Goal: Check status: Check status

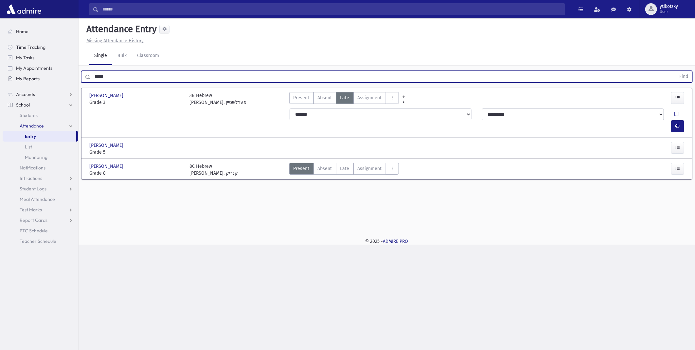
drag, startPoint x: 122, startPoint y: 81, endPoint x: 57, endPoint y: 75, distance: 65.4
click at [67, 78] on div "Search Results All Accounts" at bounding box center [347, 175] width 695 height 350
type input "***"
click at [675, 71] on button "Find" at bounding box center [683, 76] width 17 height 11
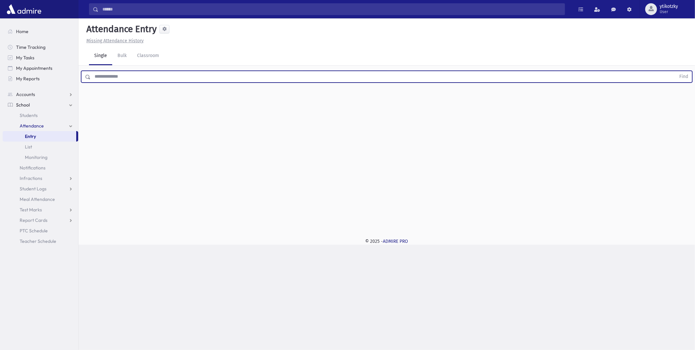
click at [147, 74] on input "text" at bounding box center [383, 77] width 585 height 12
click at [675, 71] on button "Find" at bounding box center [683, 76] width 17 height 11
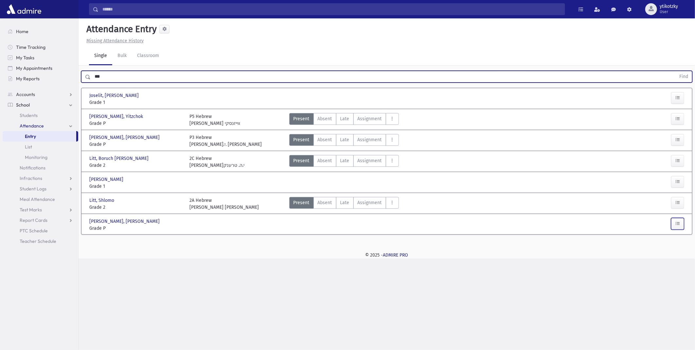
click at [678, 224] on icon "button" at bounding box center [677, 224] width 5 height 6
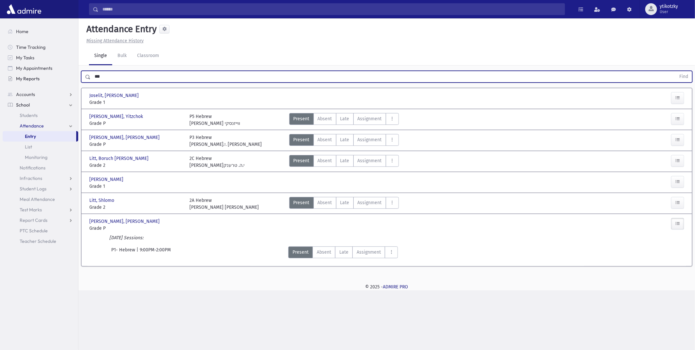
drag, startPoint x: 105, startPoint y: 76, endPoint x: 70, endPoint y: 77, distance: 35.0
click at [70, 77] on div "Search Results All Accounts" at bounding box center [347, 175] width 695 height 350
type input "*****"
click at [675, 71] on button "Find" at bounding box center [683, 76] width 17 height 11
